Goal: Task Accomplishment & Management: Complete application form

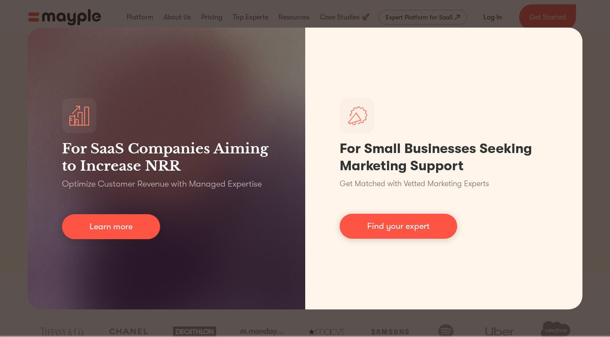
click at [0, 201] on html "By continuing to use this site you agree to our Cookie Policy Got it Join us LI…" at bounding box center [305, 168] width 610 height 337
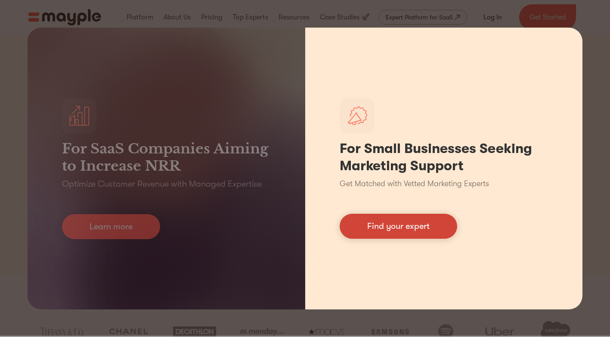
click at [402, 237] on link "Find your expert" at bounding box center [399, 226] width 118 height 25
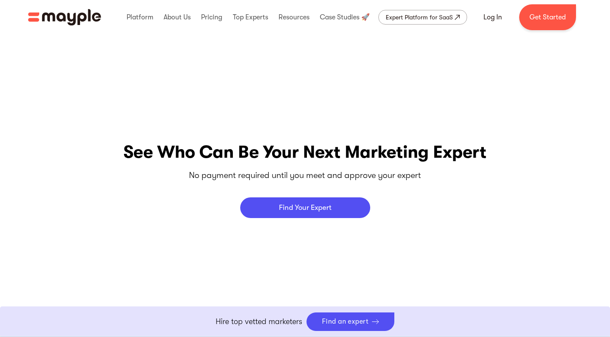
scroll to position [3507, 0]
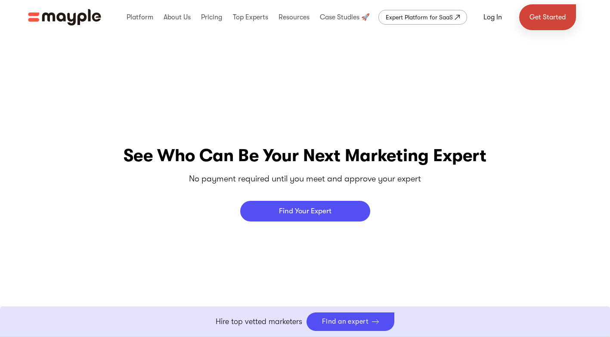
click at [546, 18] on link "Get Started" at bounding box center [547, 17] width 57 height 26
